Goal: Information Seeking & Learning: Learn about a topic

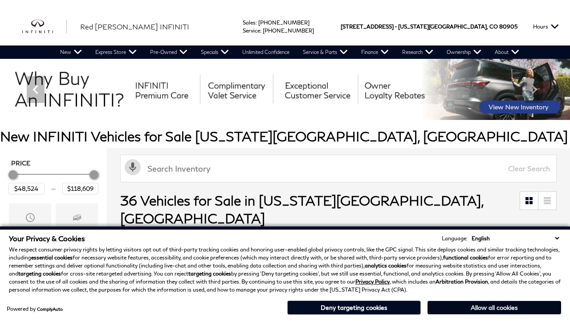
click at [495, 307] on button "Allow all cookies" at bounding box center [495, 307] width 134 height 13
